Goal: Navigation & Orientation: Understand site structure

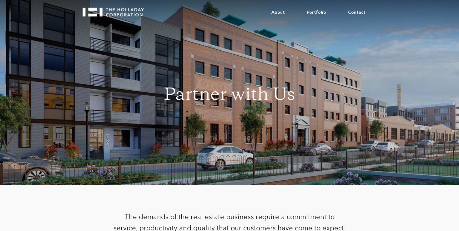
click at [356, 12] on link "Contact" at bounding box center [356, 12] width 39 height 19
click at [283, 13] on link "About" at bounding box center [278, 12] width 35 height 19
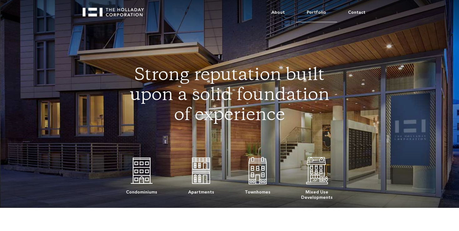
click at [318, 11] on link "Portfolio" at bounding box center [316, 12] width 41 height 19
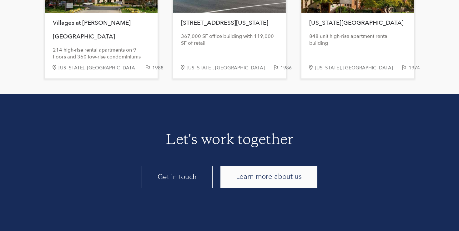
scroll to position [1327, 0]
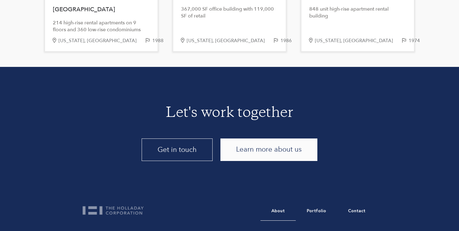
click at [282, 211] on link "About" at bounding box center [278, 211] width 35 height 19
